Goal: Transaction & Acquisition: Purchase product/service

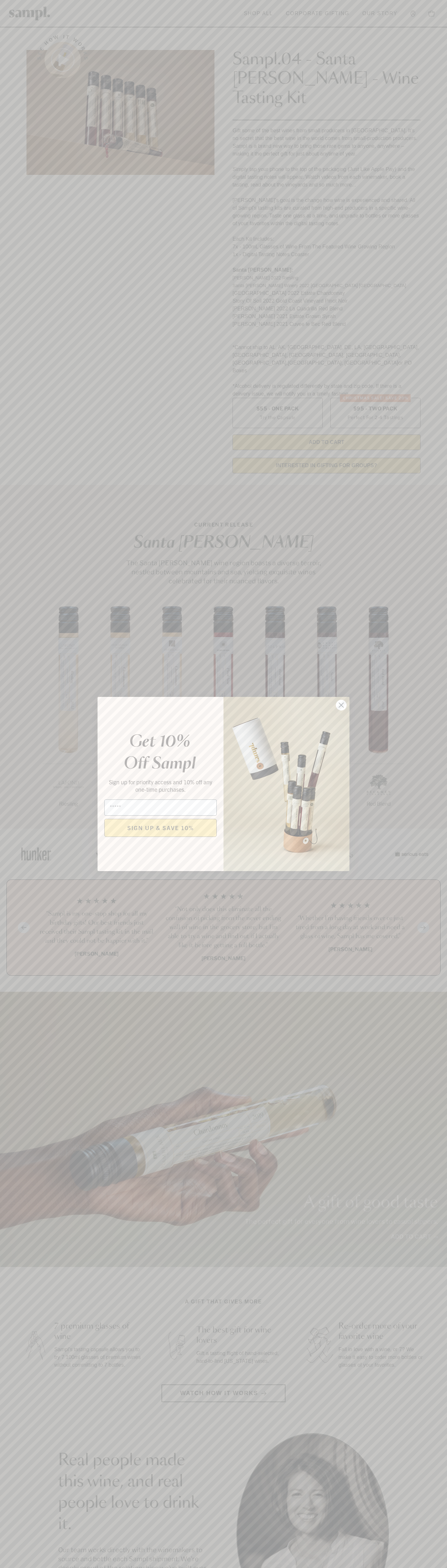
click at [341, 705] on icon "Close dialog" at bounding box center [341, 705] width 4 height 4
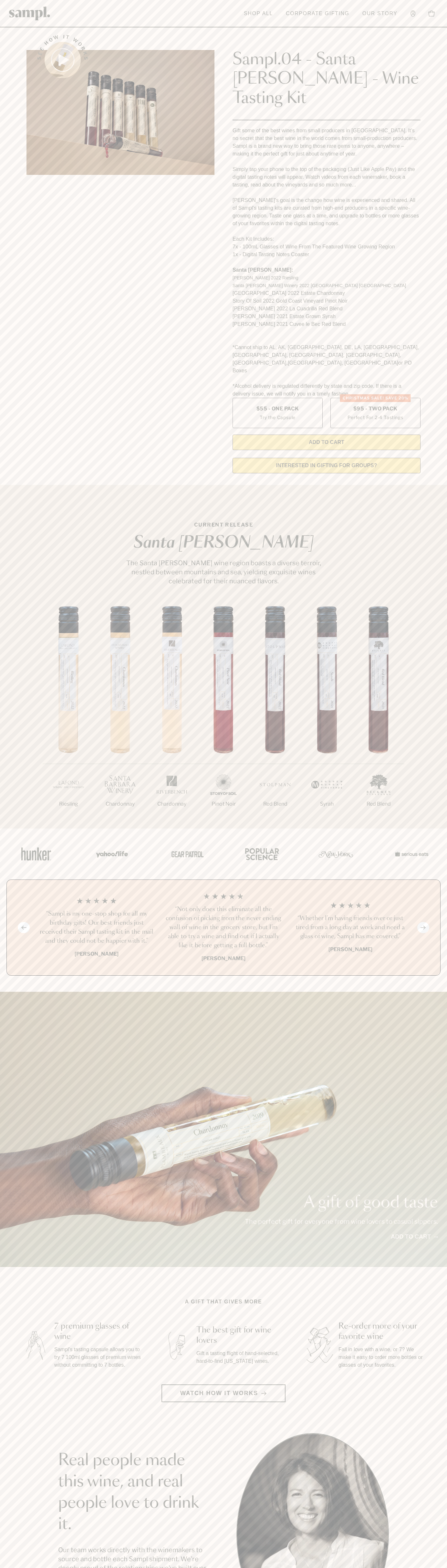
click at [380, 2] on header "Toggle navigation menu Shop All Corporate Gifting Our Story Account Story Shop …" at bounding box center [224, 13] width 447 height 27
click at [429, 840] on img at bounding box center [410, 854] width 39 height 28
click at [142, 1567] on html "Skip to main content Toggle navigation menu Shop All Corporate Gifting Our Stor…" at bounding box center [224, 1304] width 447 height 2608
click at [6, 1027] on div "A gift of good taste The perfect gift for everyone from wine lovers to casual s…" at bounding box center [224, 1129] width 447 height 275
click at [375, 398] on label "Christmas SALE! Save 20% $95 - Two Pack Perfect For 2-4 Tastings" at bounding box center [375, 413] width 90 height 30
